Goal: Task Accomplishment & Management: Complete application form

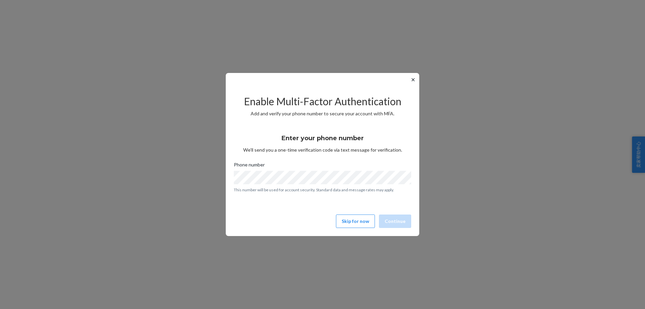
click at [413, 80] on button "✕" at bounding box center [413, 80] width 7 height 8
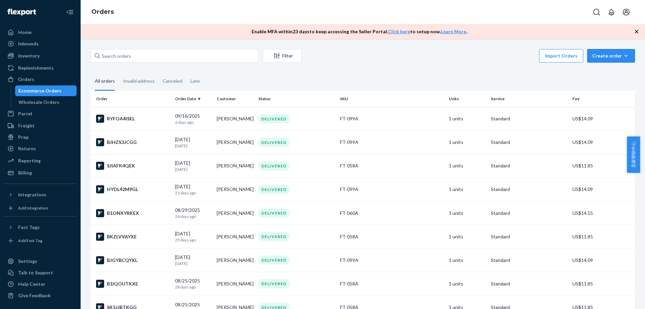
click at [623, 54] on icon "button" at bounding box center [626, 55] width 7 height 7
click at [595, 70] on span "Ecommerce order" at bounding box center [615, 72] width 42 height 5
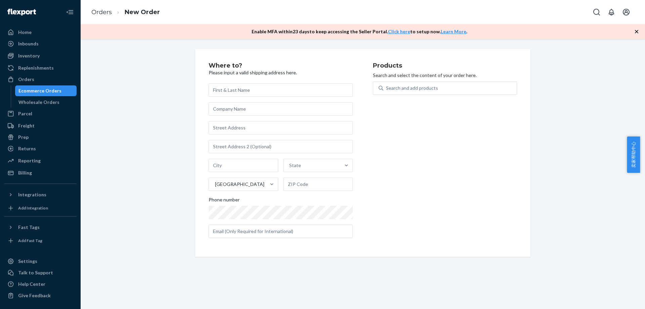
click at [250, 89] on input "text" at bounding box center [281, 89] width 144 height 13
type input "[PERSON_NAME]"
click at [243, 125] on input "text" at bounding box center [281, 127] width 144 height 13
paste input "[STREET_ADDRESS][PERSON_NAME]"
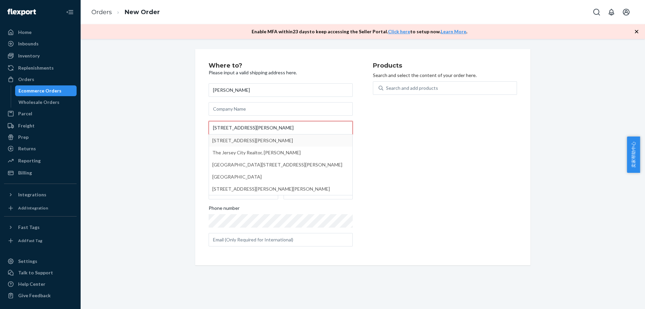
type input "[STREET_ADDRESS][PERSON_NAME]"
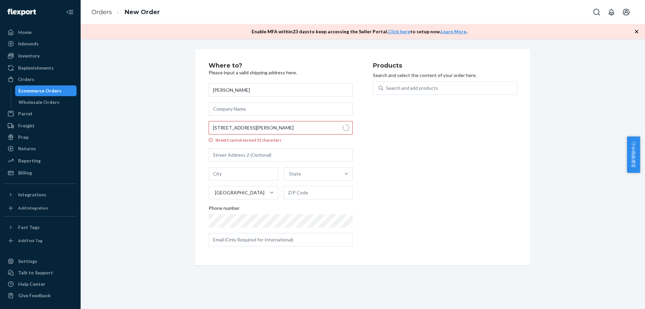
type input "APT 4306"
type input "[GEOGRAPHIC_DATA]"
type input "07302"
type input "[STREET_ADDRESS][PERSON_NAME]"
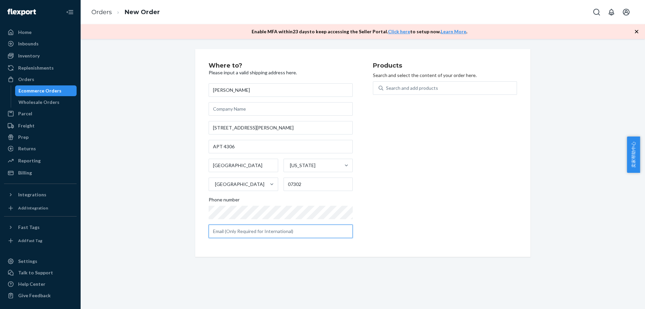
click at [282, 226] on input "text" at bounding box center [281, 230] width 144 height 13
click at [282, 230] on input "text" at bounding box center [281, 230] width 144 height 13
paste input "[EMAIL_ADDRESS][DOMAIN_NAME]"
type input "[EMAIL_ADDRESS][DOMAIN_NAME]"
click at [428, 176] on div "Products Search and select the content of your order here. Search and add produ…" at bounding box center [445, 152] width 144 height 181
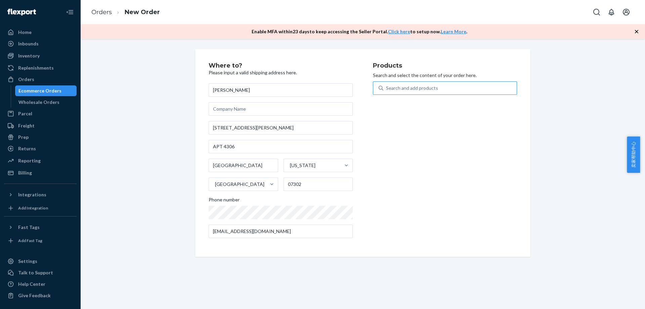
click at [409, 89] on div "Search and add products" at bounding box center [412, 88] width 52 height 7
click at [387, 89] on input "Search and add products" at bounding box center [386, 88] width 1 height 7
type input "099"
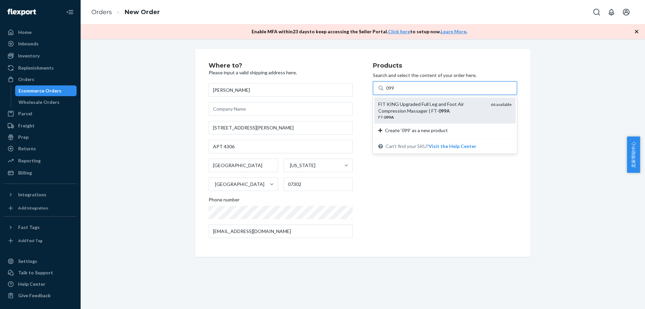
click at [409, 104] on div "FIT KING Upgraded Full Leg and Foot Air Compression Massager | FT- 099A" at bounding box center [431, 107] width 107 height 13
click at [395, 91] on input "099" at bounding box center [390, 88] width 9 height 7
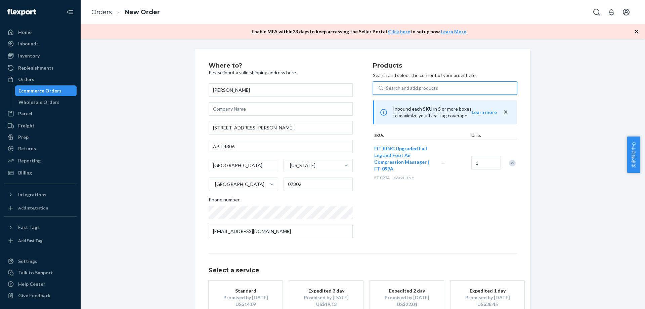
click at [254, 292] on div "Standard" at bounding box center [246, 290] width 54 height 7
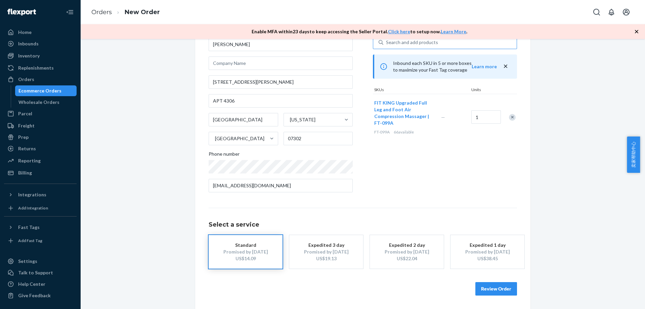
click at [500, 286] on button "Review Order" at bounding box center [496, 288] width 42 height 13
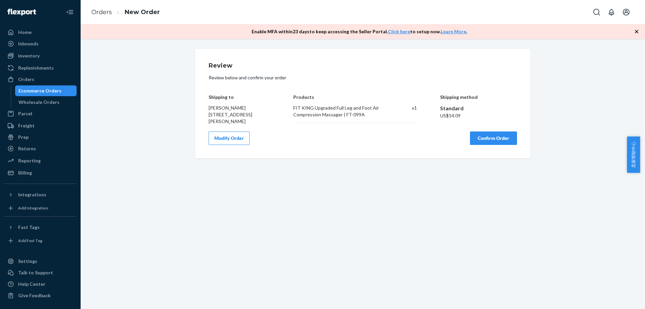
scroll to position [0, 0]
click at [502, 145] on button "Confirm Order" at bounding box center [493, 137] width 47 height 13
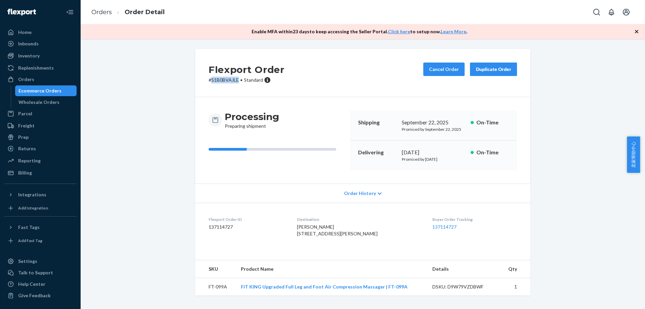
drag, startPoint x: 209, startPoint y: 79, endPoint x: 237, endPoint y: 80, distance: 27.3
click at [237, 80] on p "# S1B0BVAJLE • Standard" at bounding box center [247, 80] width 76 height 7
copy p "S1B0BVAJLE"
click at [168, 104] on div "Flexport Order # S1B0BVAJLE • Standard Cancel Order Duplicate Order Processing …" at bounding box center [363, 176] width 554 height 254
click at [69, 88] on div "Ecommerce Orders" at bounding box center [46, 90] width 60 height 9
